Goal: Task Accomplishment & Management: Manage account settings

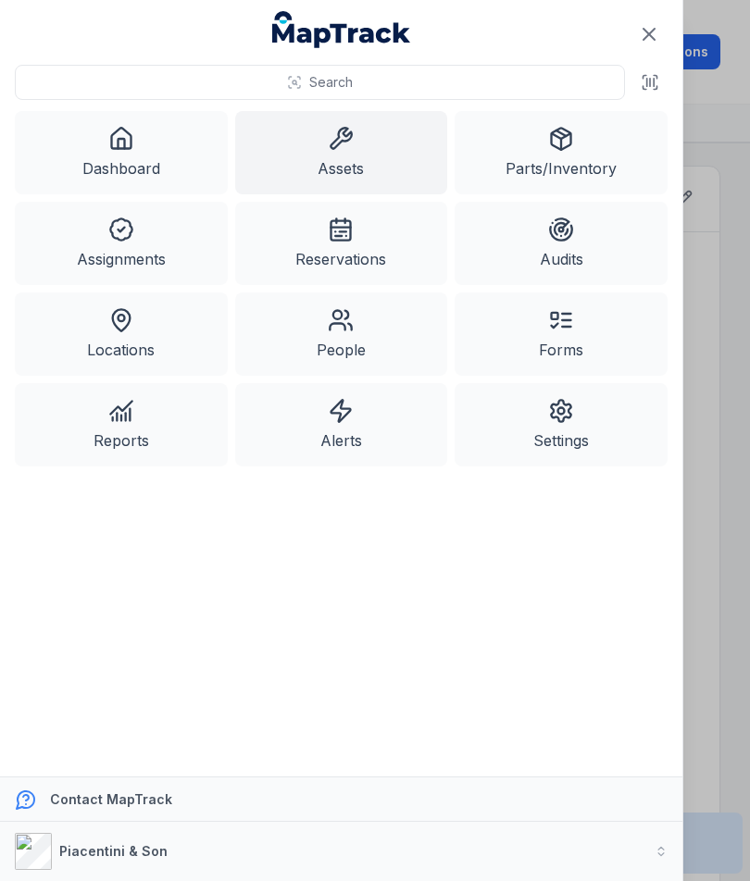
click at [659, 70] on button at bounding box center [649, 82] width 35 height 35
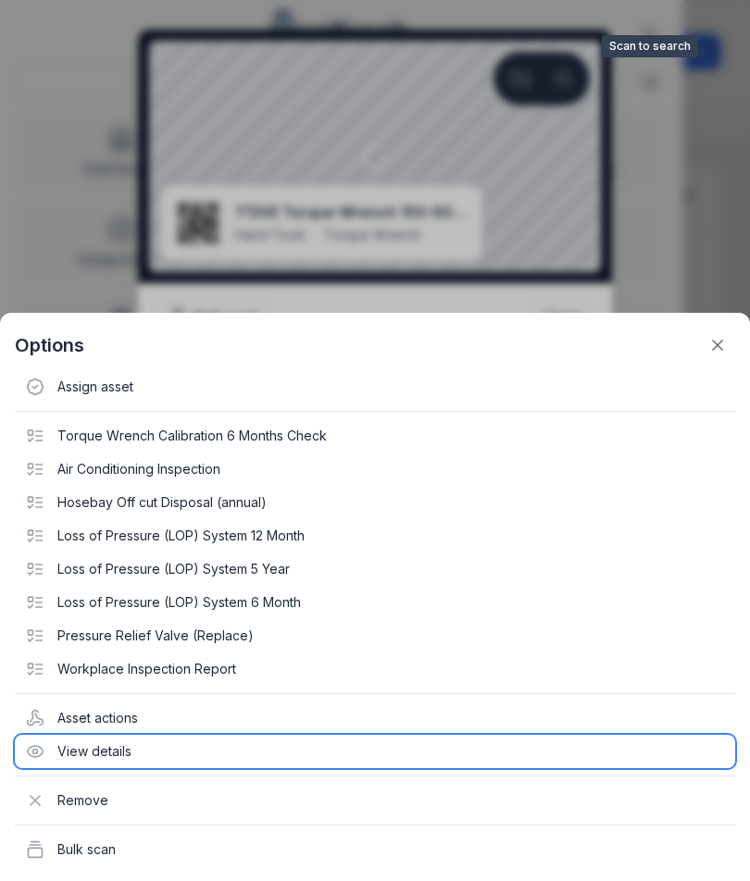
click at [137, 759] on div "View details" at bounding box center [375, 751] width 720 height 33
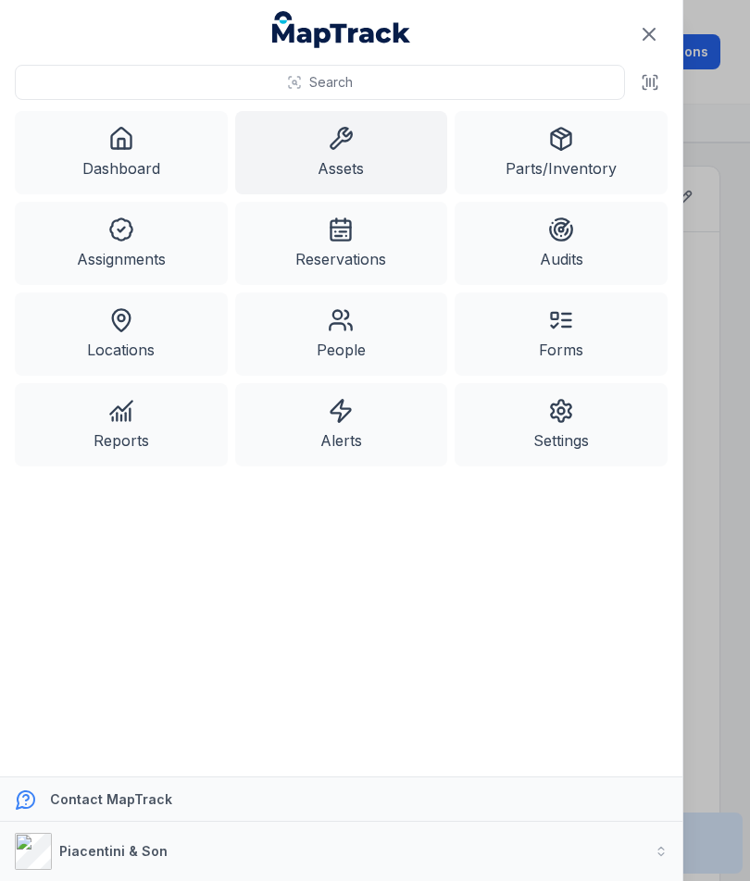
click at [661, 77] on button at bounding box center [649, 82] width 35 height 35
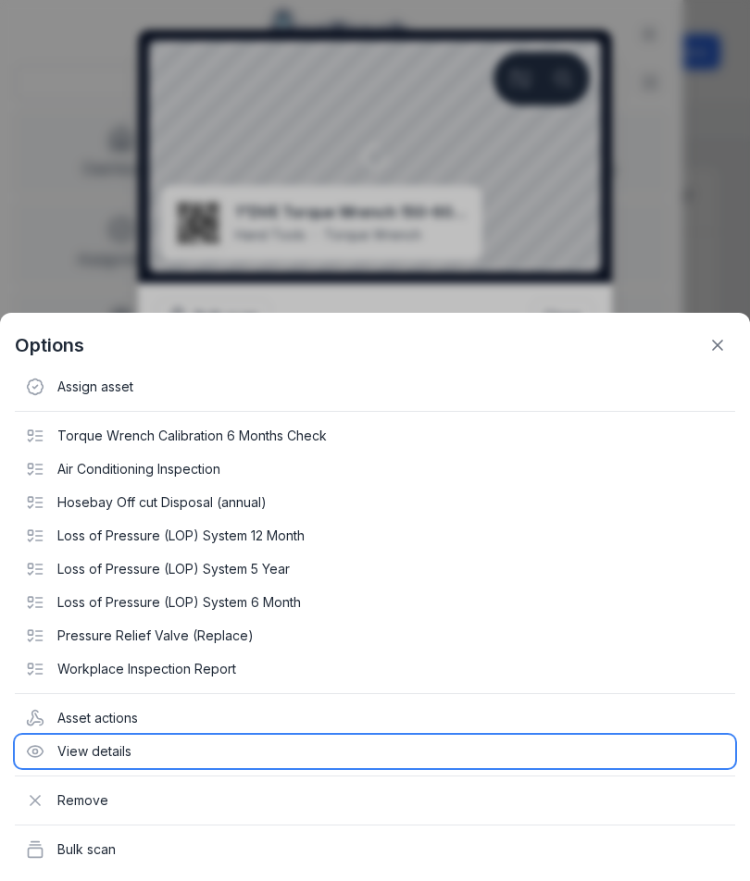
click at [118, 758] on div "View details" at bounding box center [375, 751] width 720 height 33
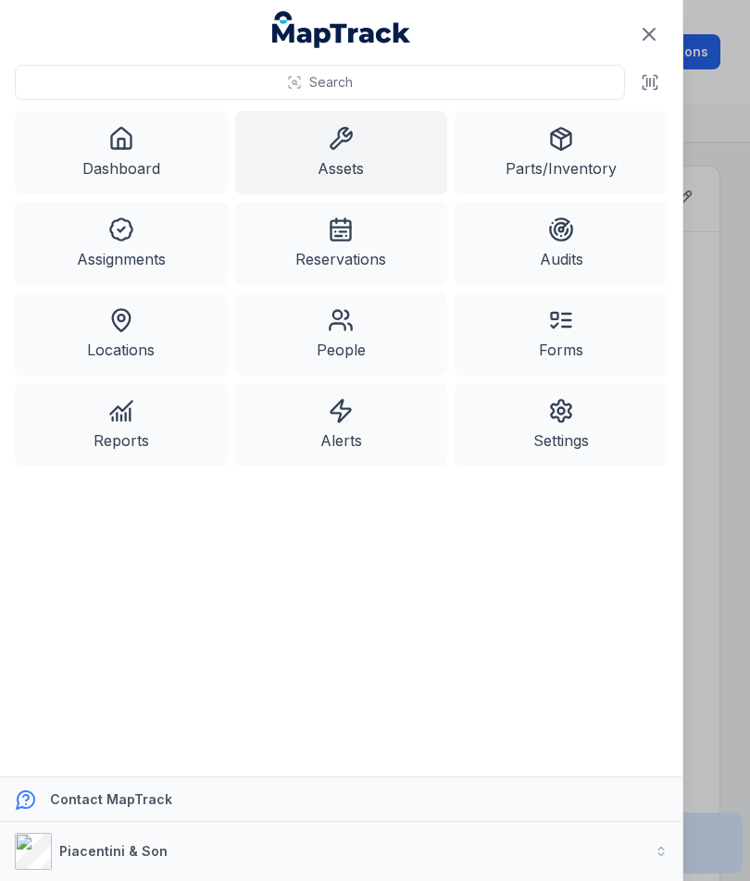
click at [97, 174] on link "Dashboard" at bounding box center [121, 152] width 213 height 83
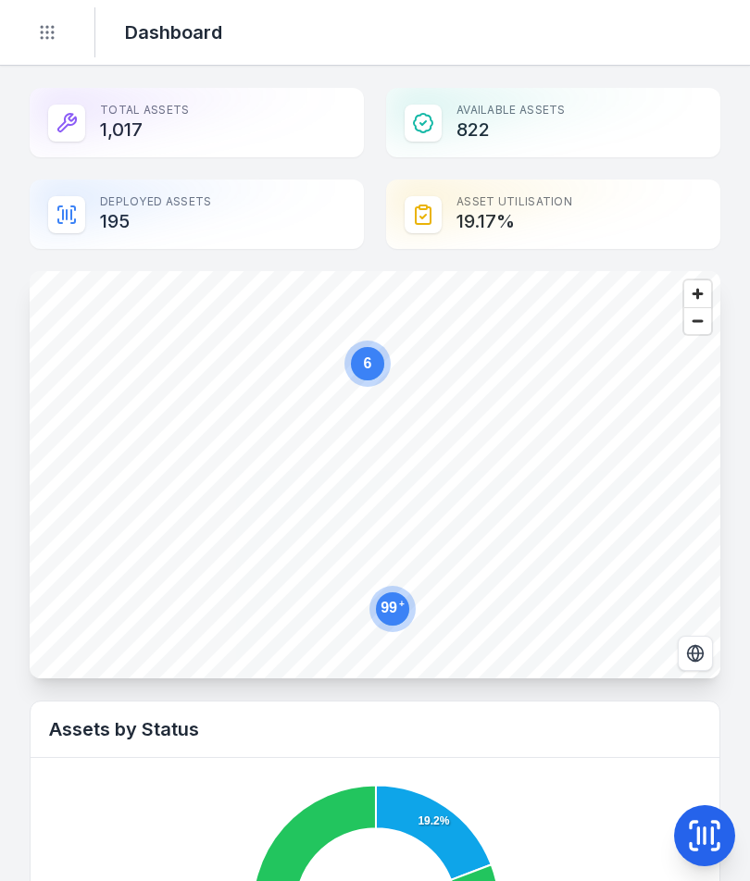
click at [692, 832] on icon at bounding box center [704, 836] width 37 height 37
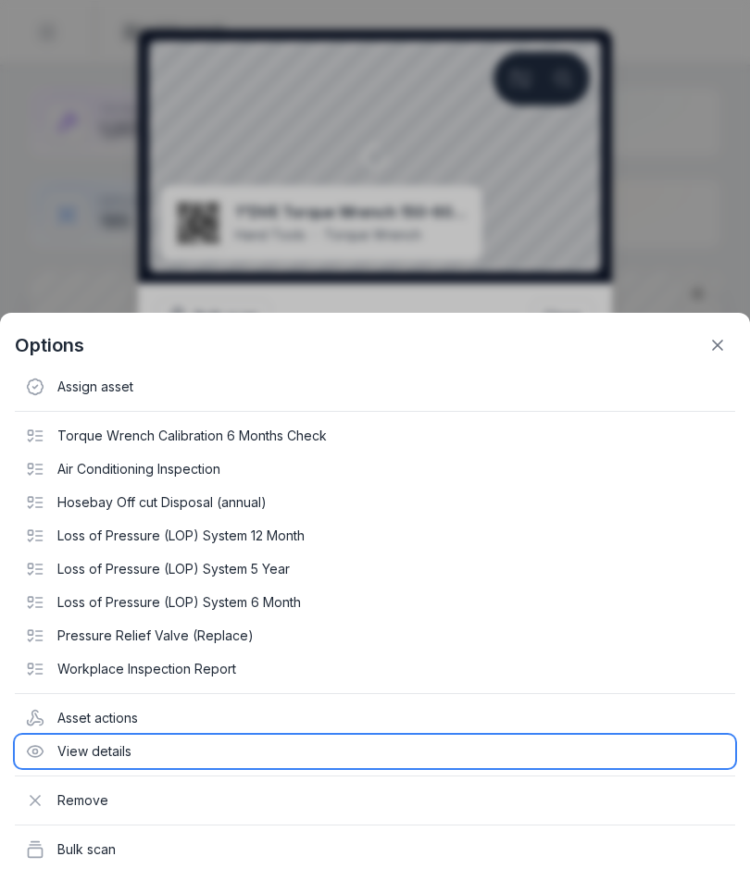
click at [102, 755] on div "View details" at bounding box center [375, 751] width 720 height 33
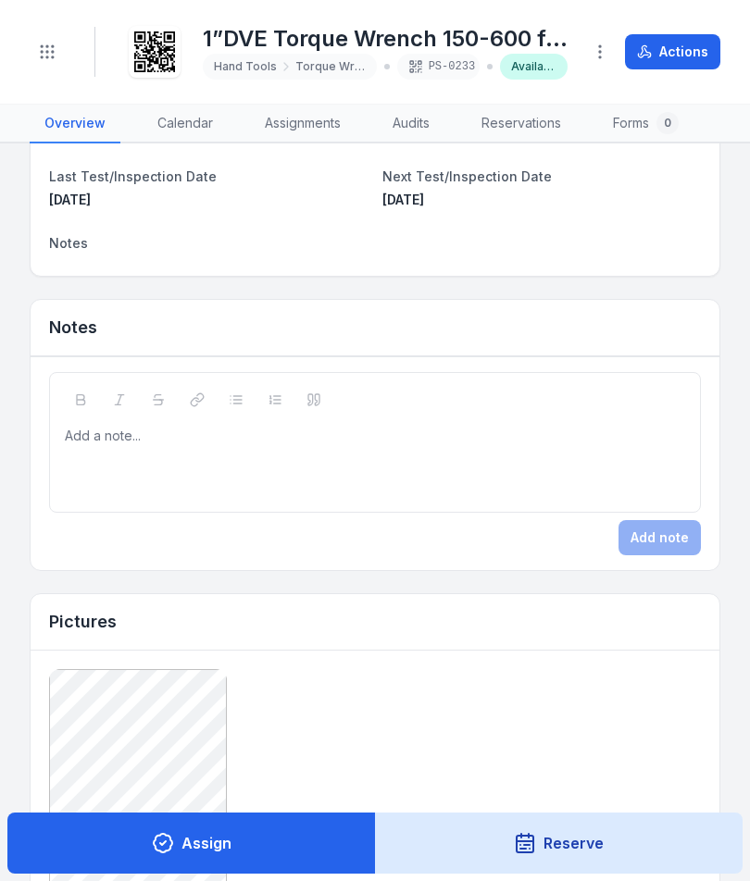
scroll to position [702, 0]
click at [325, 484] on div "Add a note..." at bounding box center [375, 463] width 620 height 74
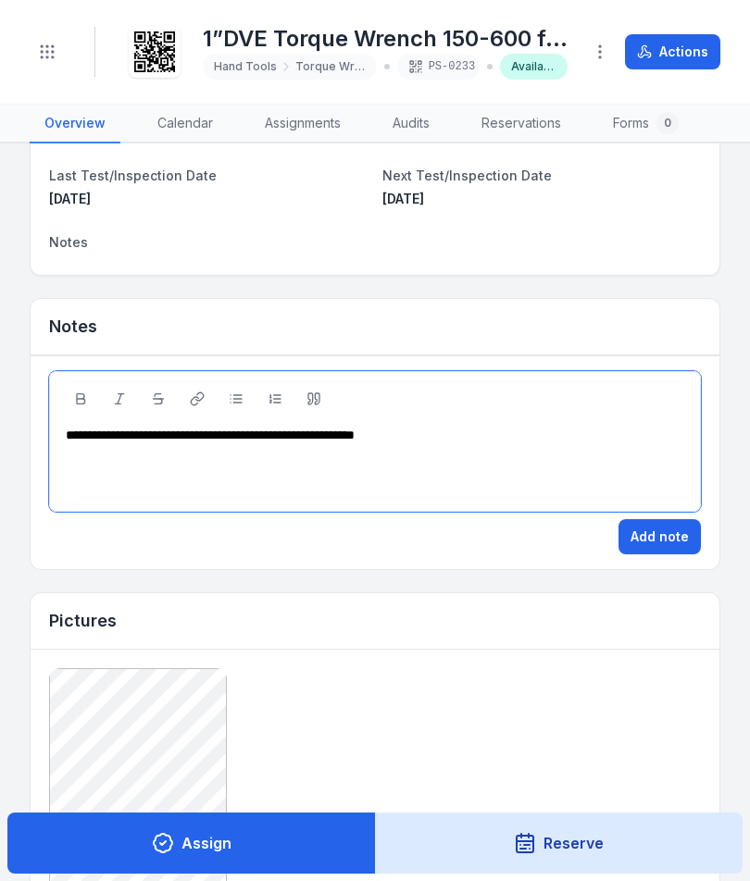
click at [675, 543] on button "Add note" at bounding box center [659, 536] width 82 height 35
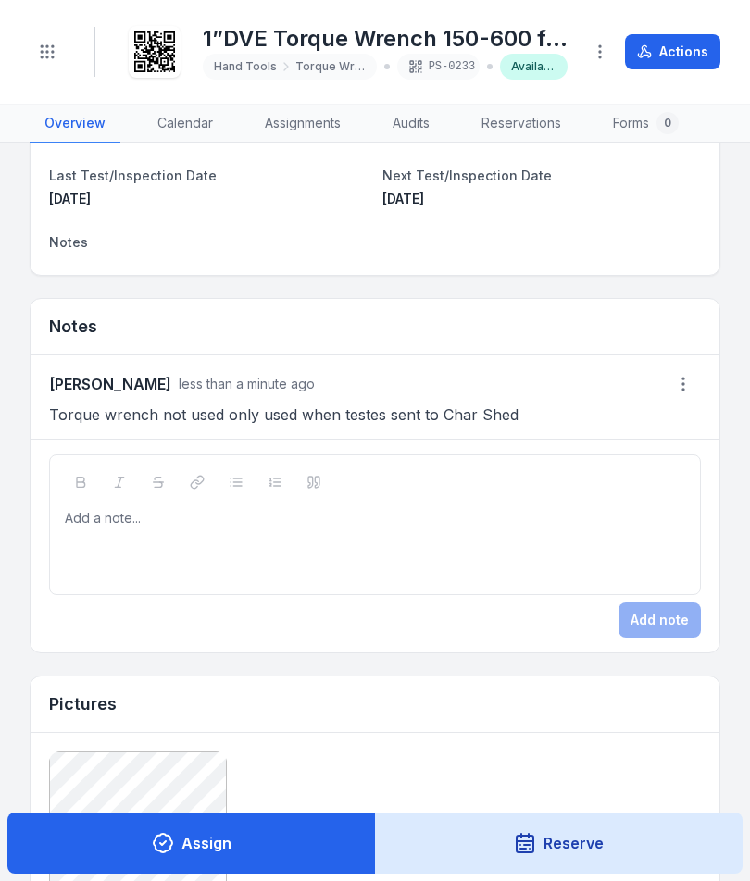
click at [666, 53] on button "Actions" at bounding box center [672, 51] width 95 height 35
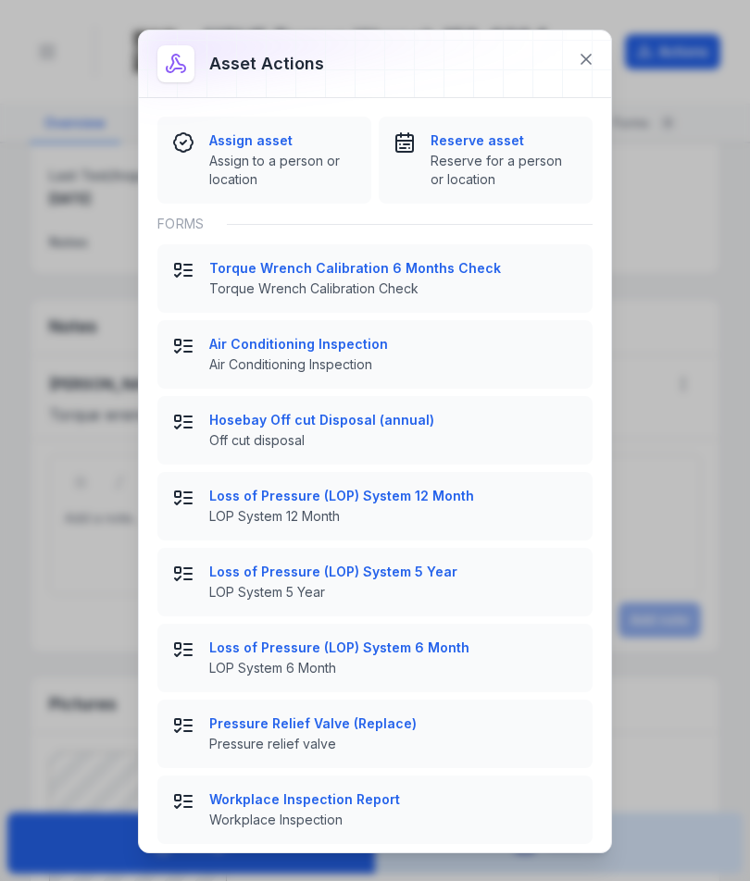
click at [593, 67] on icon at bounding box center [586, 59] width 19 height 19
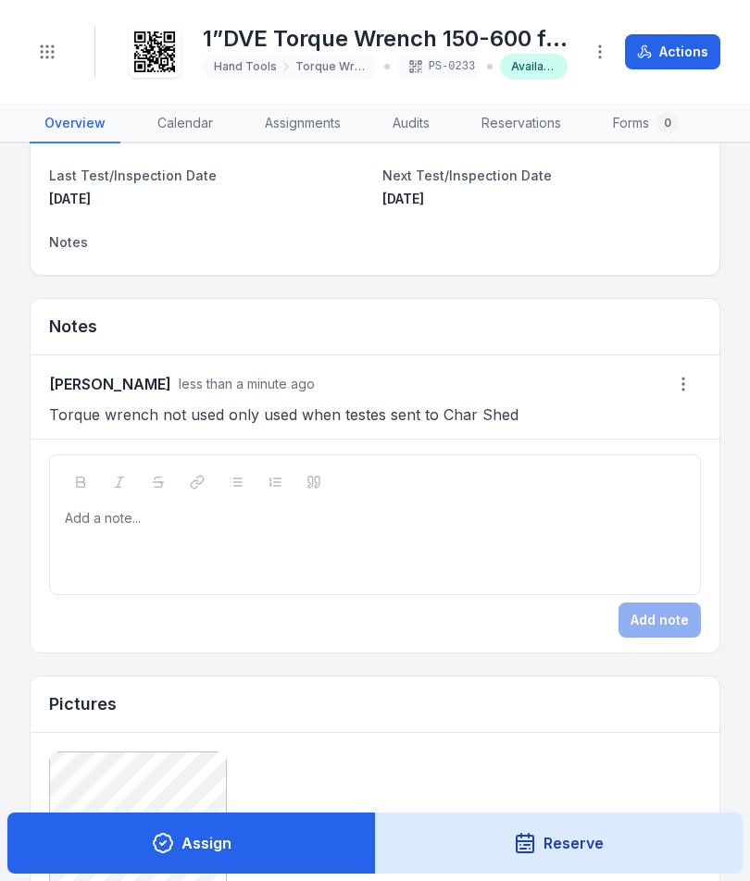
click at [599, 45] on icon "button" at bounding box center [600, 52] width 19 height 19
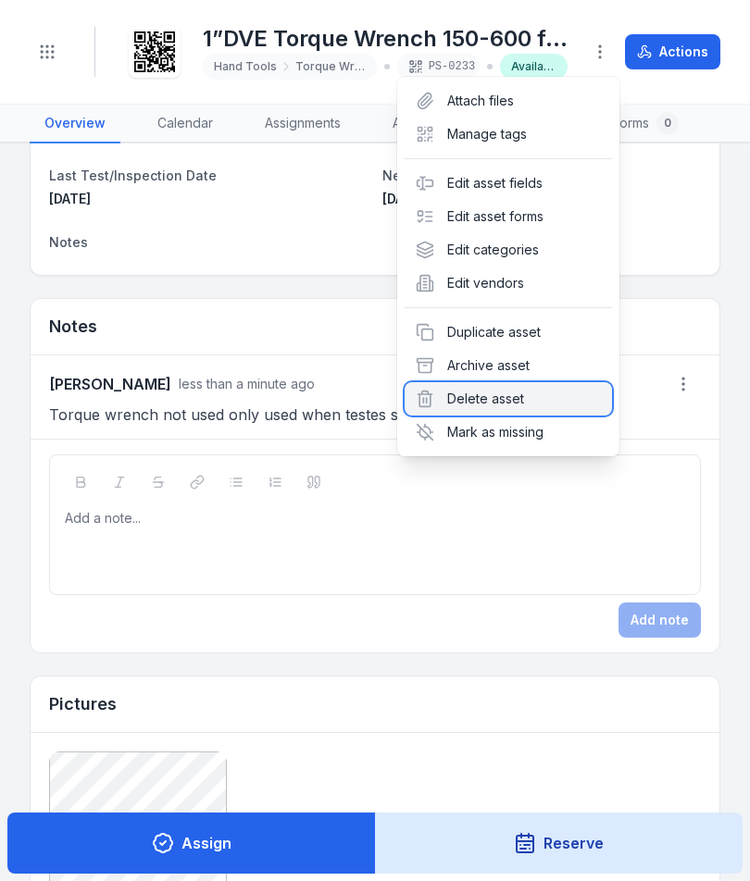
click at [517, 405] on div "Delete asset" at bounding box center [508, 398] width 207 height 33
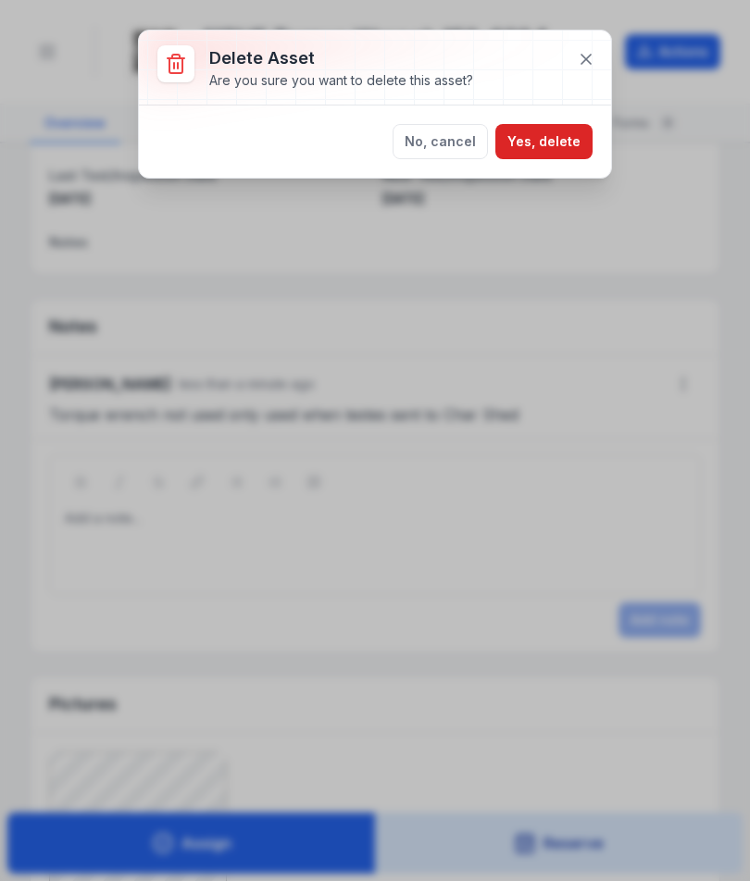
click at [564, 147] on button "Yes, delete" at bounding box center [543, 141] width 97 height 35
